Goal: Information Seeking & Learning: Learn about a topic

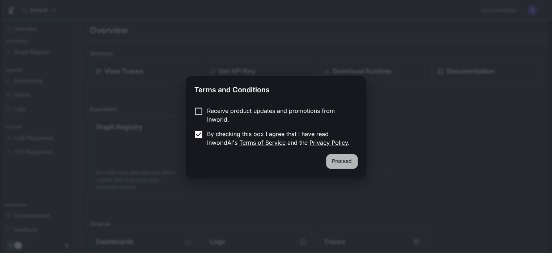
click at [358, 164] on button "Proceed" at bounding box center [341, 161] width 31 height 14
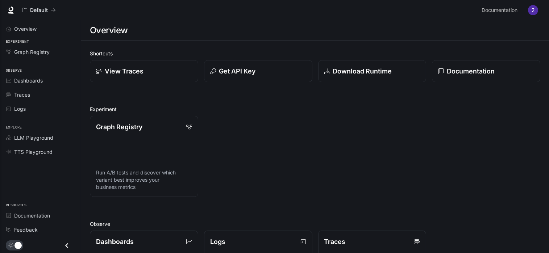
click at [528, 13] on img "button" at bounding box center [533, 10] width 10 height 10
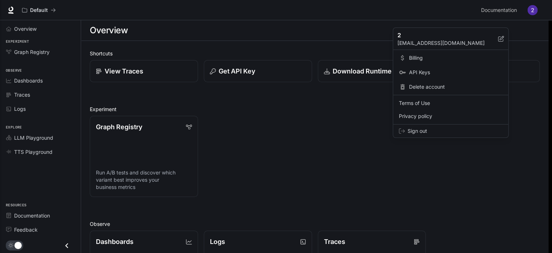
click at [484, 14] on div at bounding box center [276, 126] width 552 height 253
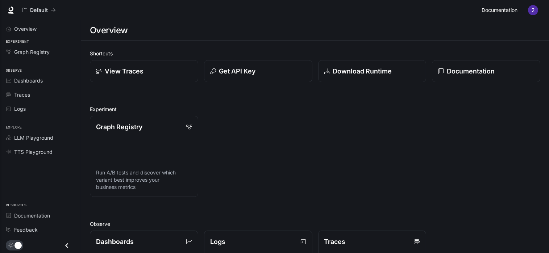
click at [481, 11] on span "Documentation" at bounding box center [499, 10] width 36 height 9
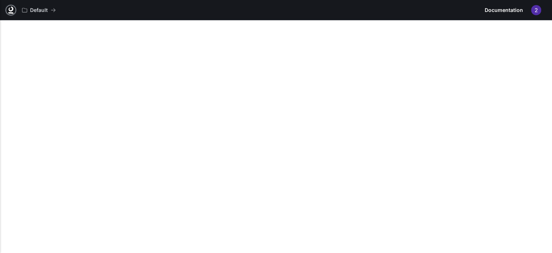
click at [14, 10] on icon at bounding box center [10, 10] width 7 height 7
